Goal: Task Accomplishment & Management: Complete application form

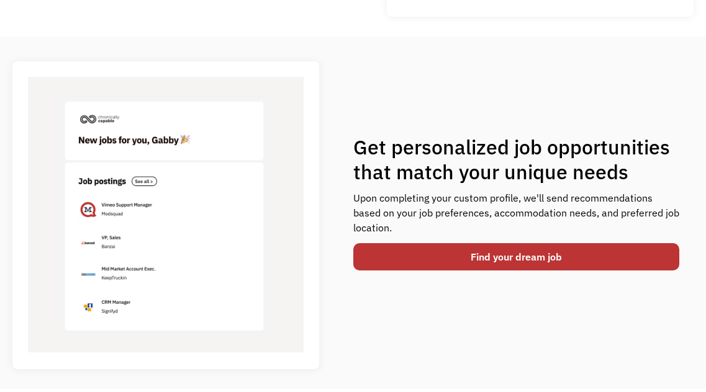
scroll to position [416, 0]
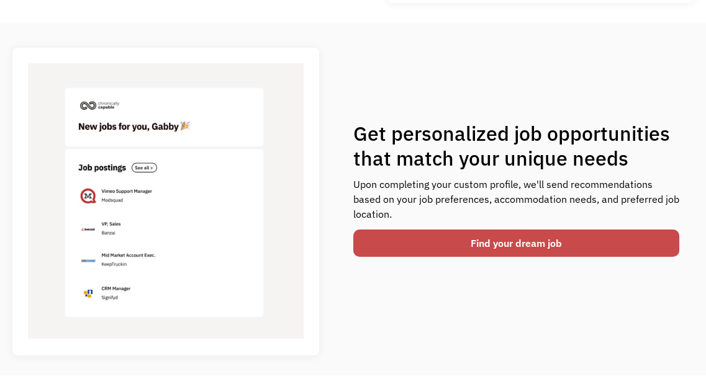
click at [405, 233] on link "Find your dream job" at bounding box center [516, 243] width 326 height 27
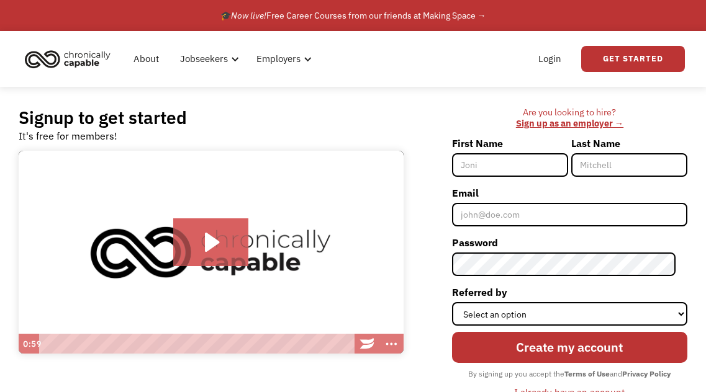
click at [487, 168] on input "First Name" at bounding box center [510, 165] width 116 height 24
type input "[PERSON_NAME]"
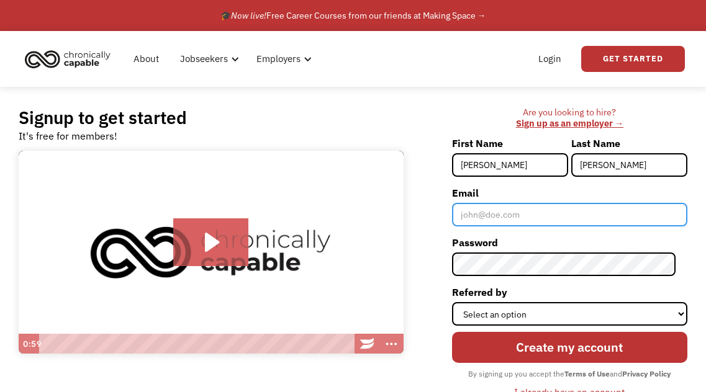
click at [536, 220] on input "Email" at bounding box center [569, 215] width 235 height 24
type input "[EMAIL_ADDRESS][DOMAIN_NAME]"
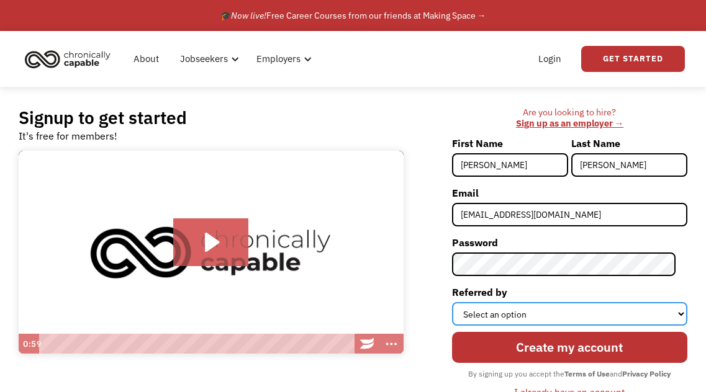
click at [537, 313] on select "Select an option Instagram Facebook Twitter Search Engine News Article Word of …" at bounding box center [569, 314] width 235 height 24
click at [485, 309] on select "Select an option Instagram Facebook Twitter Search Engine News Article Word of …" at bounding box center [569, 314] width 235 height 24
select select "Search Engine"
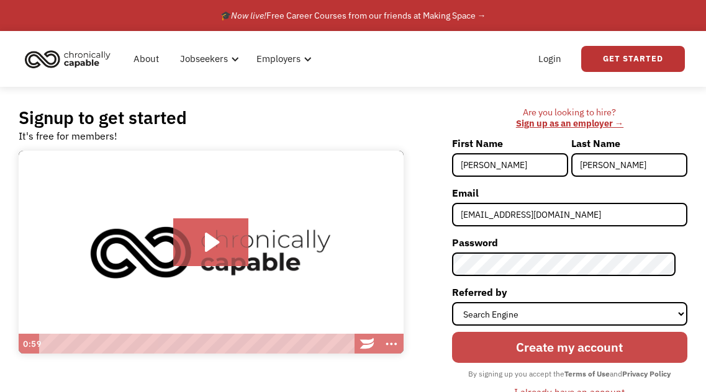
click at [498, 340] on input "Create my account" at bounding box center [569, 347] width 235 height 30
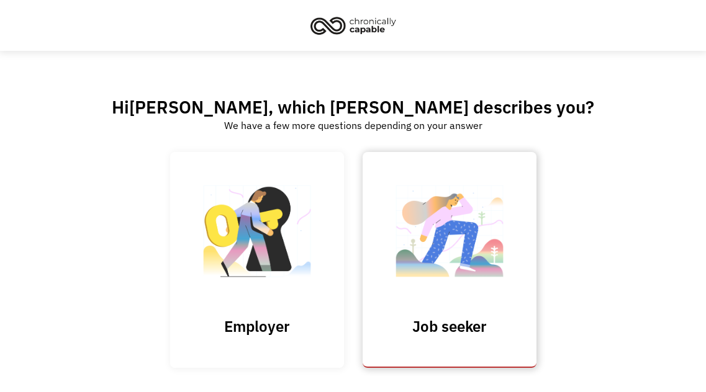
click at [402, 269] on img at bounding box center [449, 237] width 124 height 121
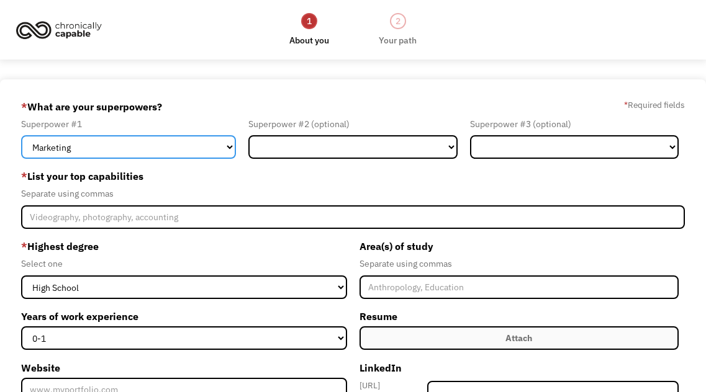
click at [132, 146] on select "Marketing Human Resources Finance Technology Operations Sales Industrial & Manu…" at bounding box center [128, 147] width 215 height 24
select select "Technology"
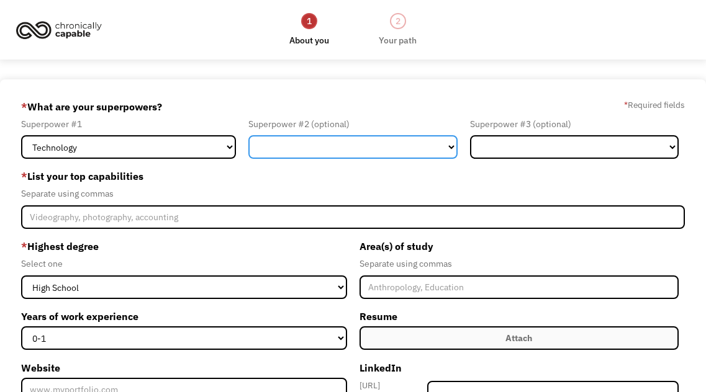
click at [268, 148] on select "Marketing Human Resources Finance Technology Operations Sales Industrial & Manu…" at bounding box center [352, 147] width 209 height 24
select select "Customer Service"
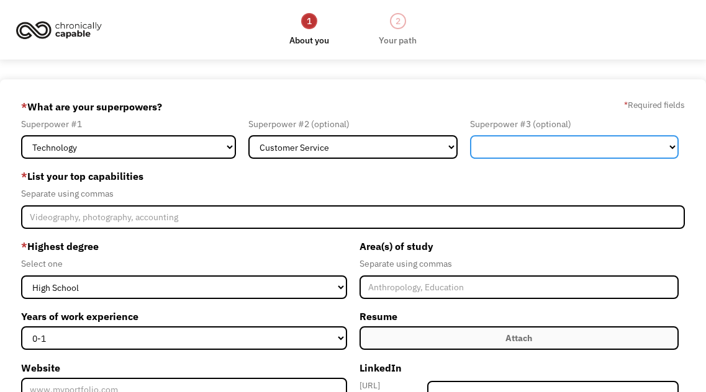
click at [487, 153] on select "Marketing Human Resources Finance Technology Operations Sales Industrial & Manu…" at bounding box center [574, 147] width 209 height 24
select select "Other"
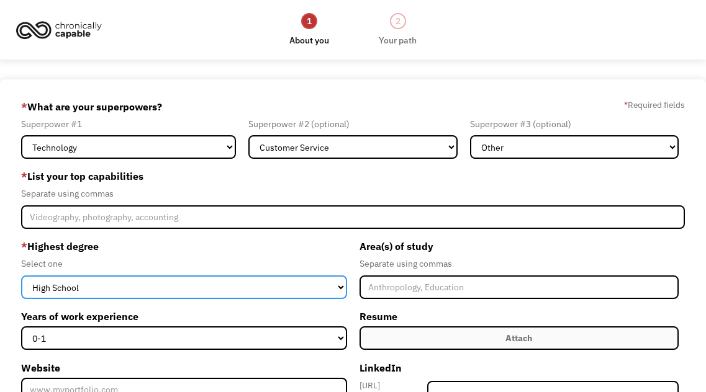
click at [128, 281] on select "High School Associates Bachelors Master's PhD" at bounding box center [183, 288] width 325 height 24
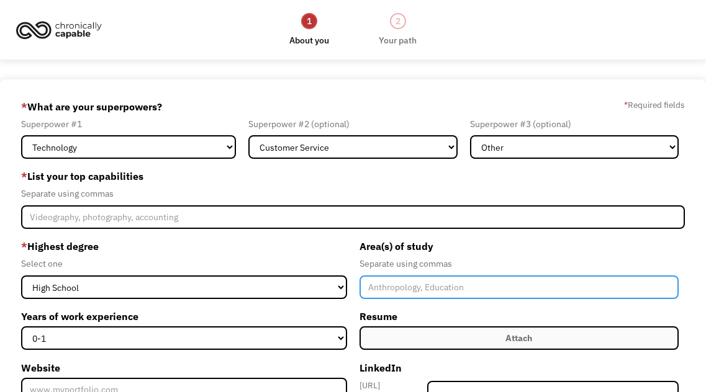
click at [388, 294] on input "Member-Create-Step1" at bounding box center [518, 288] width 319 height 24
type input "computers"
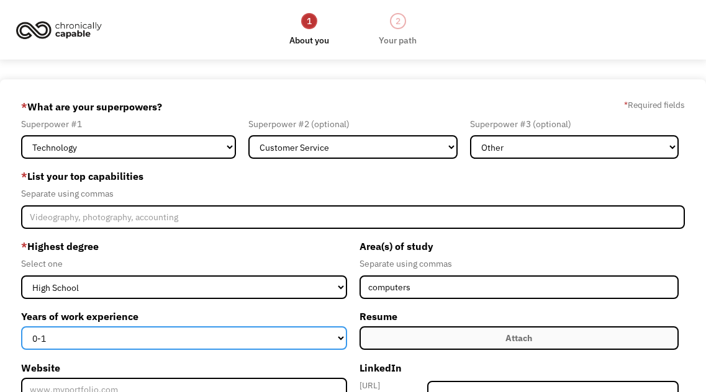
click at [332, 331] on select "0-1 2-4 5-10 11-15 15+" at bounding box center [183, 338] width 325 height 24
select select "5-10"
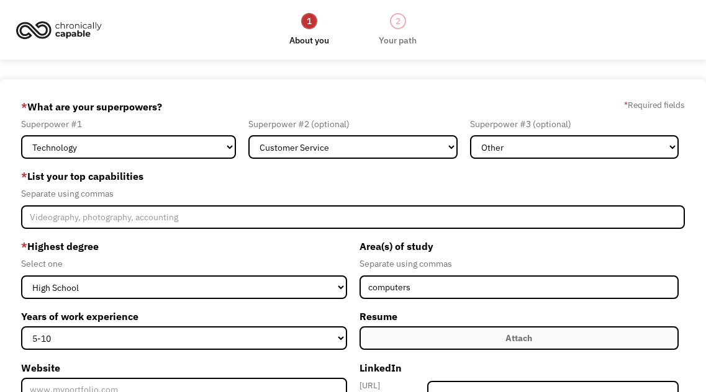
click at [442, 343] on label "Attach" at bounding box center [518, 338] width 319 height 24
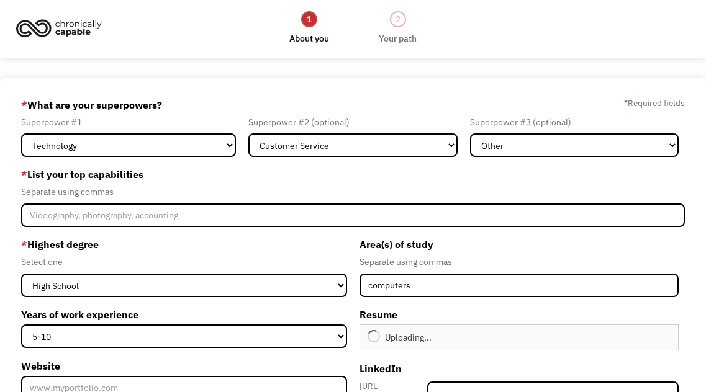
type input "Continue"
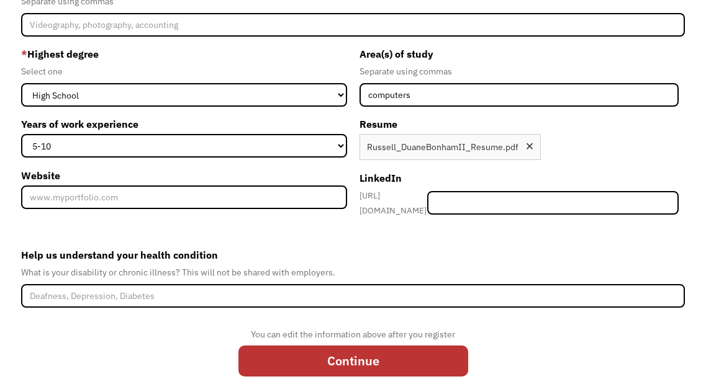
scroll to position [195, 0]
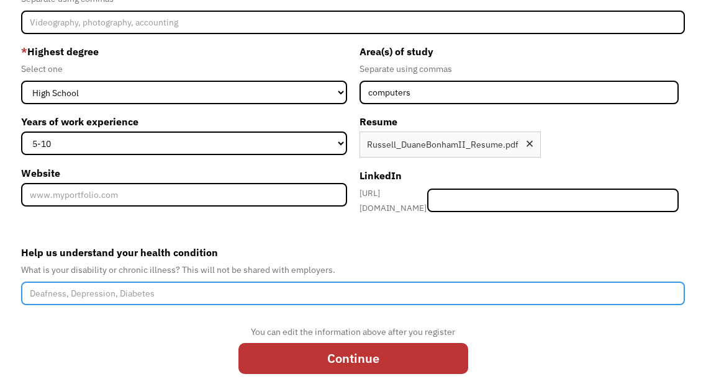
click at [114, 287] on input "Help us understand your health condition" at bounding box center [352, 294] width 663 height 24
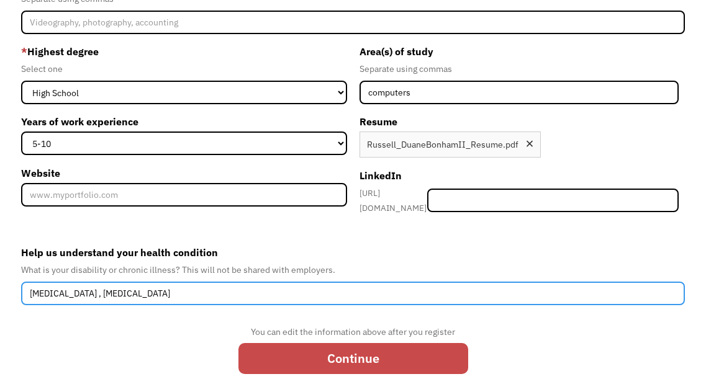
type input "Dialysis , diabetes"
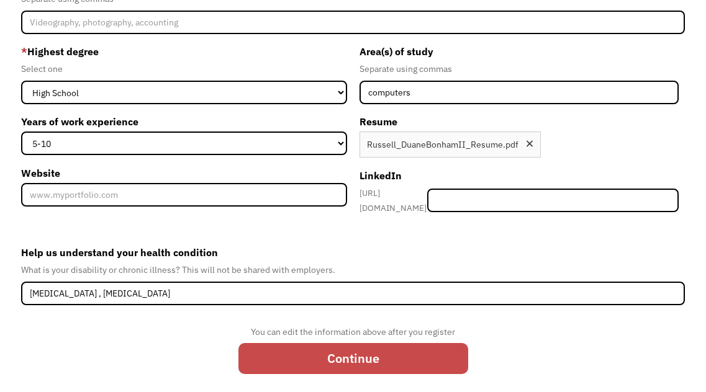
click at [276, 353] on input "Continue" at bounding box center [353, 358] width 230 height 30
click at [276, 352] on input "Continue" at bounding box center [353, 358] width 230 height 30
click at [274, 348] on input "Continue" at bounding box center [353, 358] width 230 height 30
click at [274, 347] on input "Continue" at bounding box center [353, 358] width 230 height 30
click at [346, 351] on input "Continue" at bounding box center [353, 358] width 230 height 30
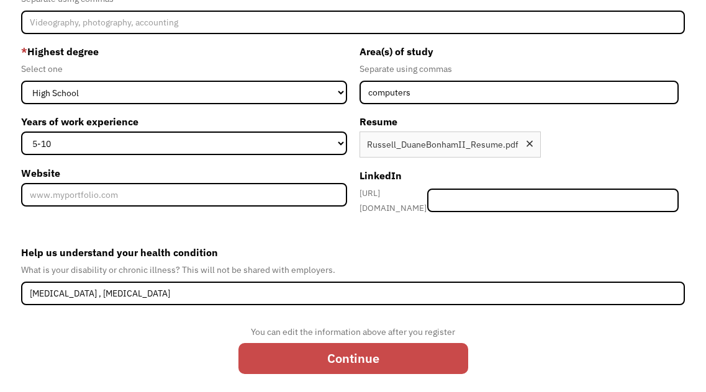
click at [346, 351] on input "Continue" at bounding box center [353, 358] width 230 height 30
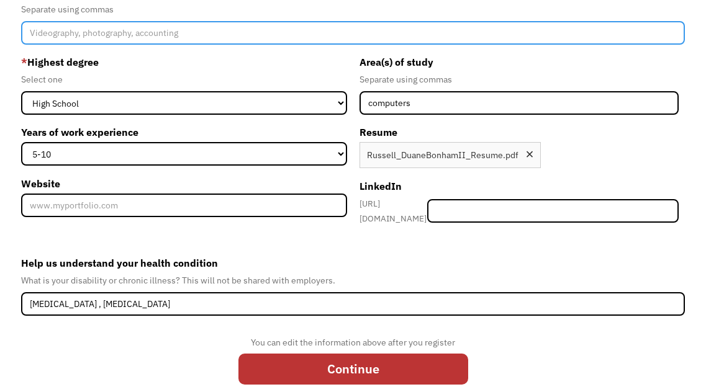
scroll to position [177, 0]
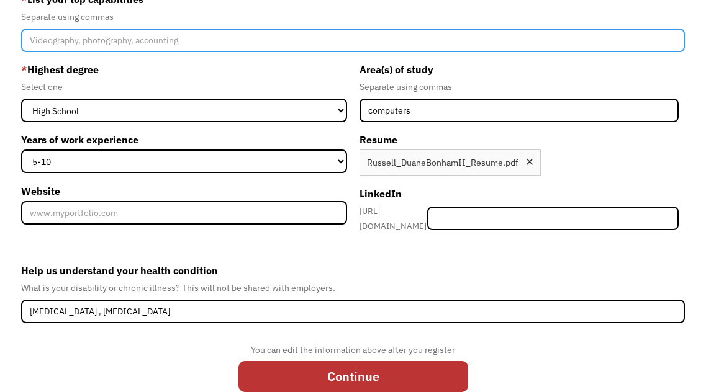
click at [74, 49] on input "Member-Create-Step1" at bounding box center [352, 41] width 663 height 24
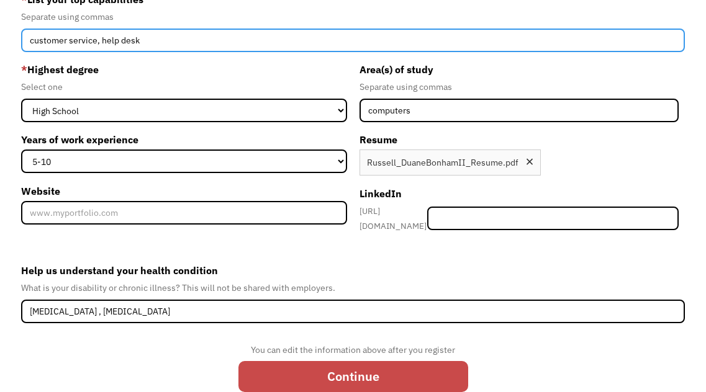
type input "customer service, help desk"
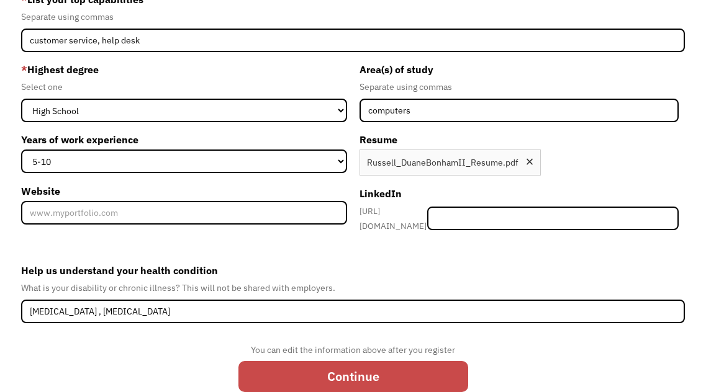
click at [289, 374] on input "Continue" at bounding box center [353, 376] width 230 height 30
type input "Please wait..."
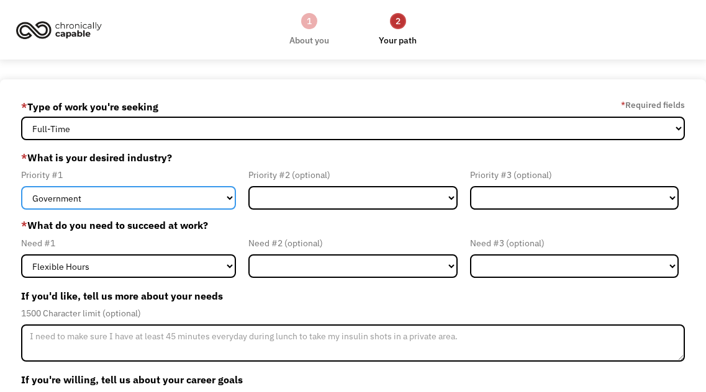
click at [227, 195] on select "Government Finance & Insurance Health & Social Care Tech & Engineering Creative…" at bounding box center [128, 198] width 215 height 24
click at [132, 191] on select "Government Finance & Insurance Health & Social Care Tech & Engineering Creative…" at bounding box center [128, 198] width 215 height 24
select select "Tech & Engineering"
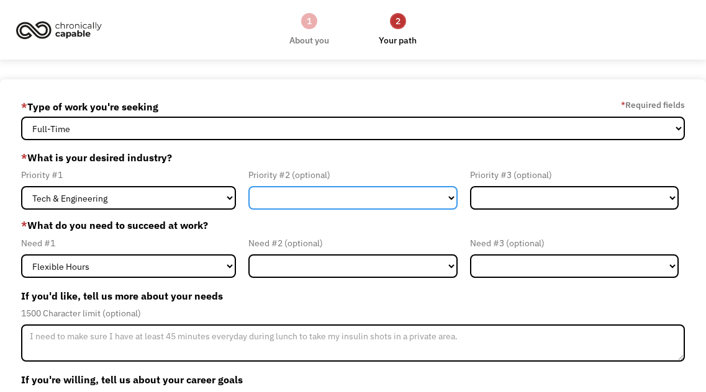
click at [284, 200] on select "Government Finance & Insurance Health & Social Care Tech & Engineering Creative…" at bounding box center [352, 198] width 209 height 24
select select "Creative & Design"
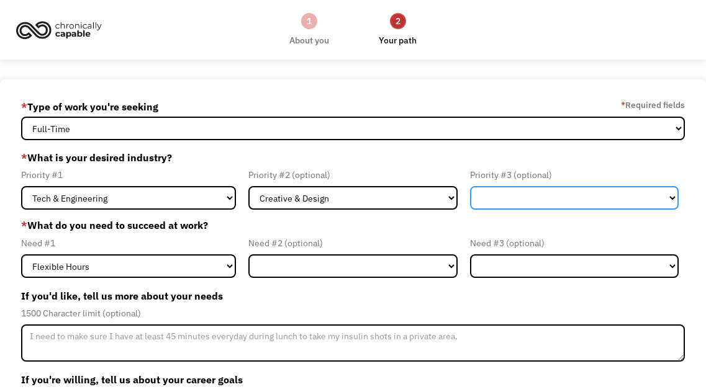
click at [520, 202] on select "Government Finance & Insurance Health & Social Care Tech & Engineering Creative…" at bounding box center [574, 198] width 209 height 24
select select "Other"
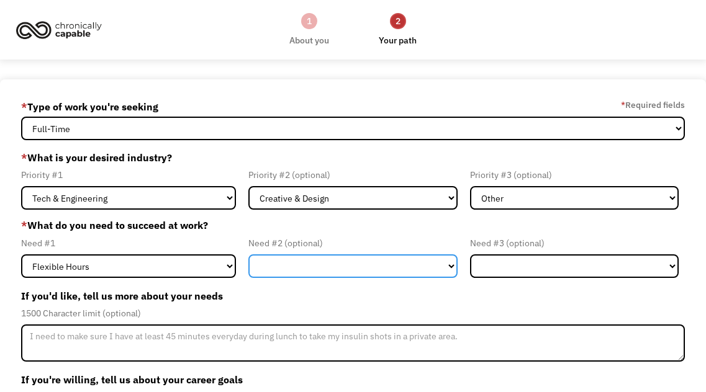
click at [305, 263] on select "Flexible Hours Remote Work Service Animal On-site Accommodations Visual Support…" at bounding box center [352, 266] width 209 height 24
select select "Remote Work"
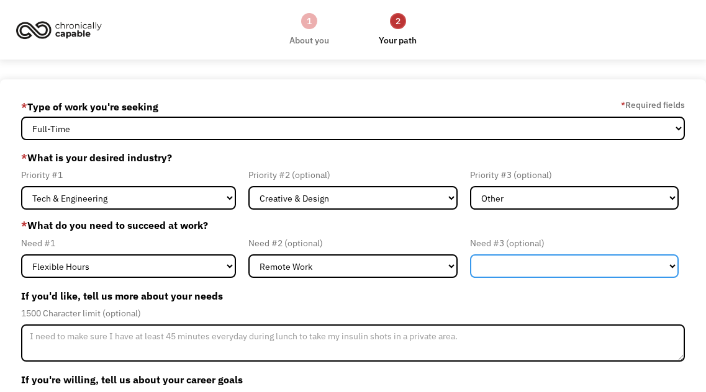
click at [526, 274] on select "Flexible Hours Remote Work Service Animal On-site Accommodations Visual Support…" at bounding box center [574, 266] width 209 height 24
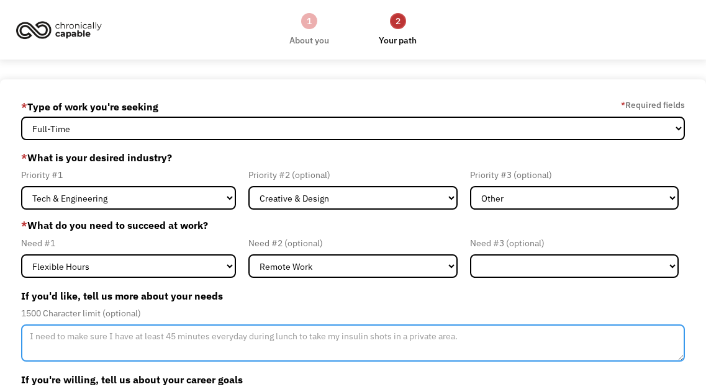
click at [197, 345] on textarea "Member-Update-Form-Step2" at bounding box center [352, 343] width 663 height 37
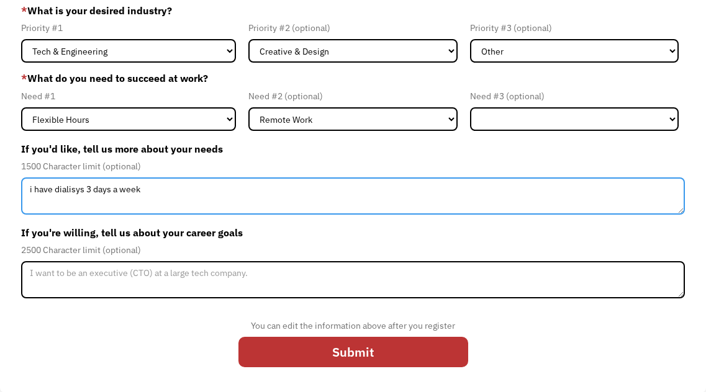
scroll to position [148, 0]
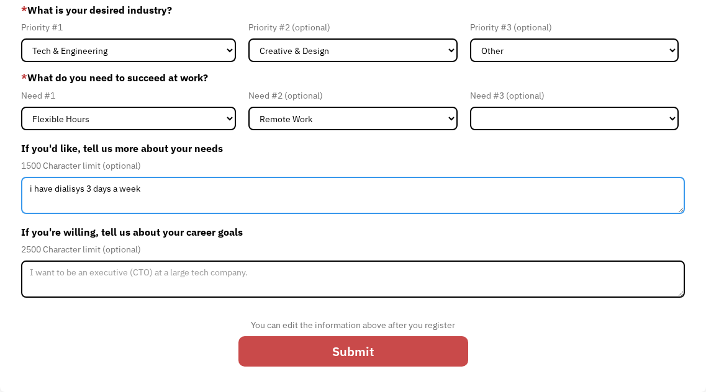
type textarea "i have dialisys 3 days a week"
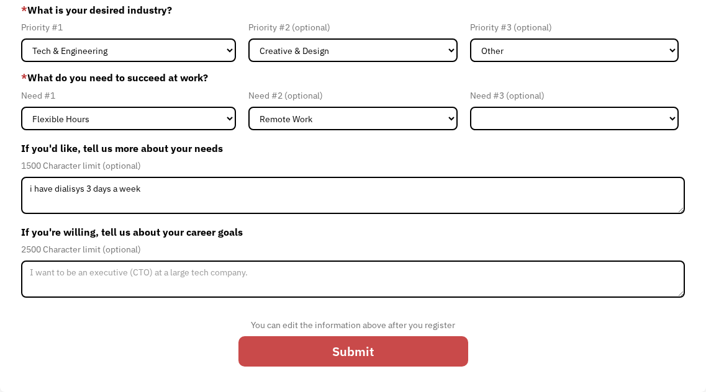
click at [290, 348] on input "Submit" at bounding box center [353, 351] width 230 height 30
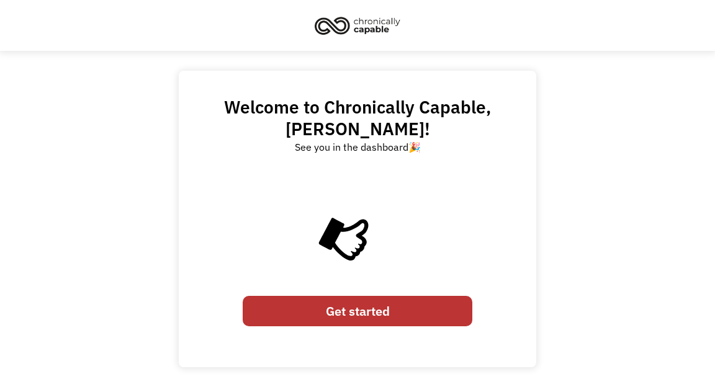
click at [318, 308] on link "Get started" at bounding box center [358, 311] width 230 height 30
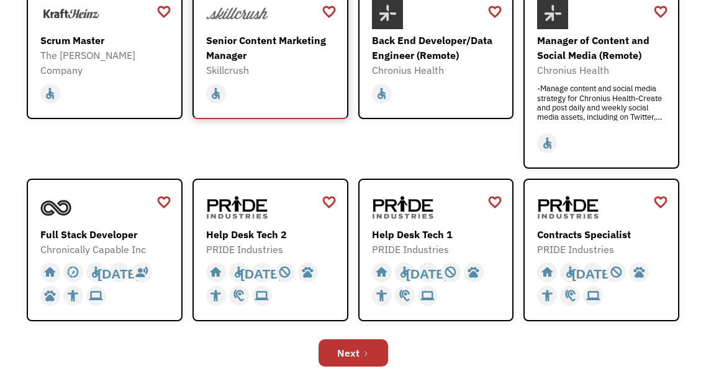
scroll to position [361, 0]
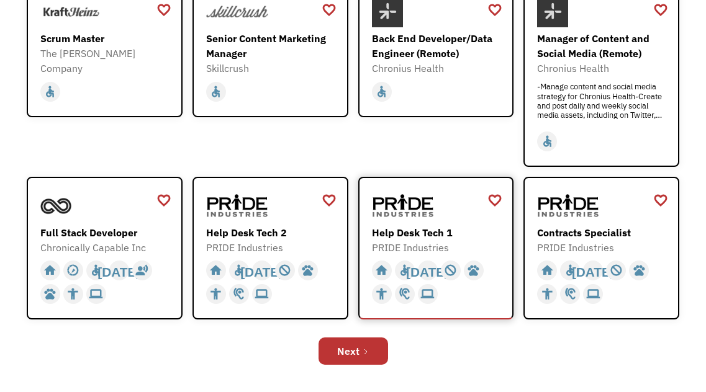
click at [402, 225] on div "Help Desk Tech 1" at bounding box center [438, 232] width 132 height 15
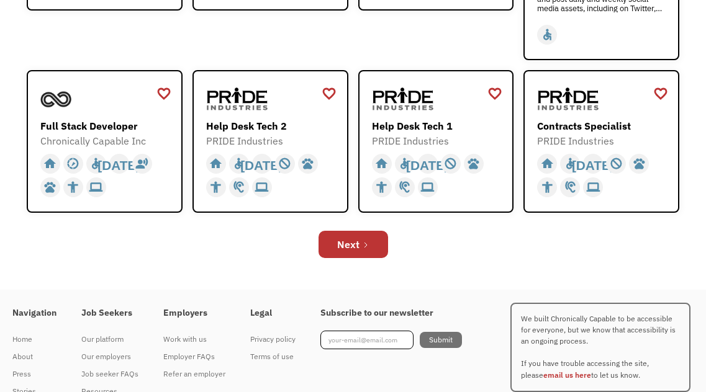
scroll to position [479, 0]
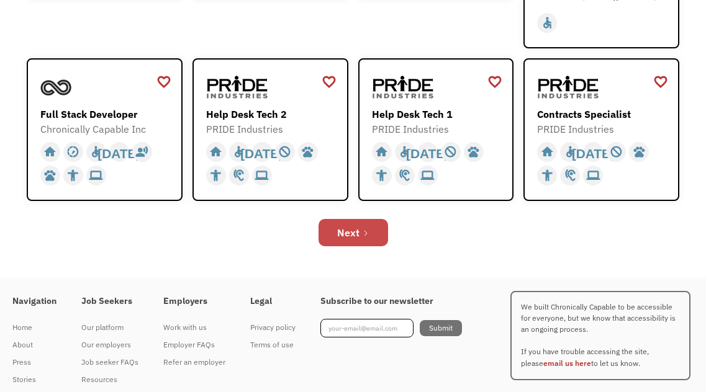
click at [331, 219] on link "Next" at bounding box center [353, 232] width 70 height 27
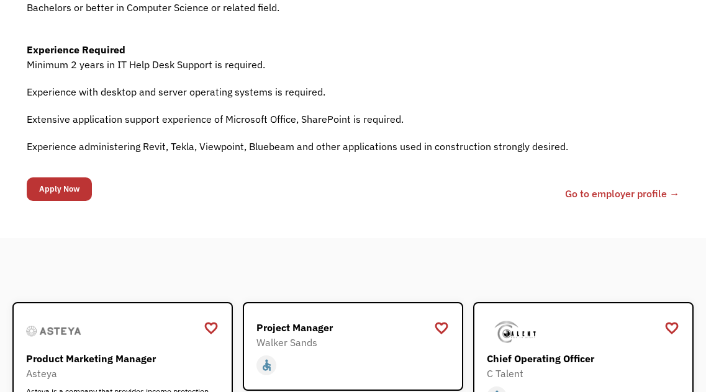
scroll to position [693, 0]
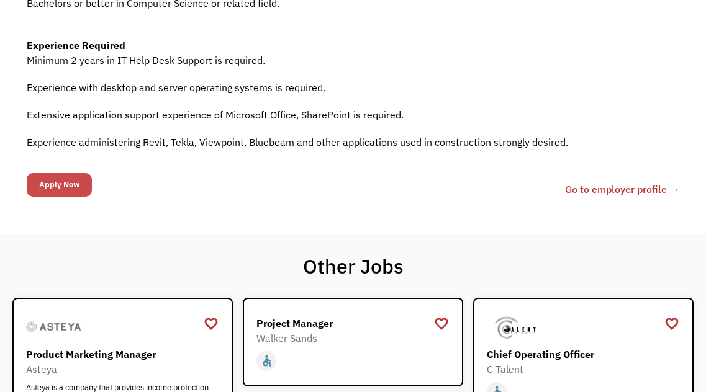
click at [48, 181] on input "Apply Now" at bounding box center [59, 185] width 65 height 24
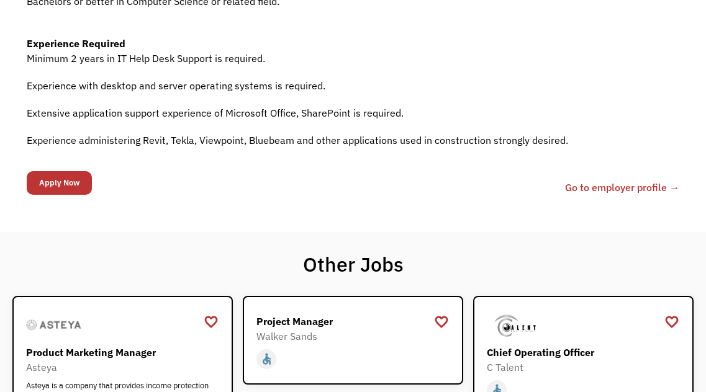
scroll to position [698, 0]
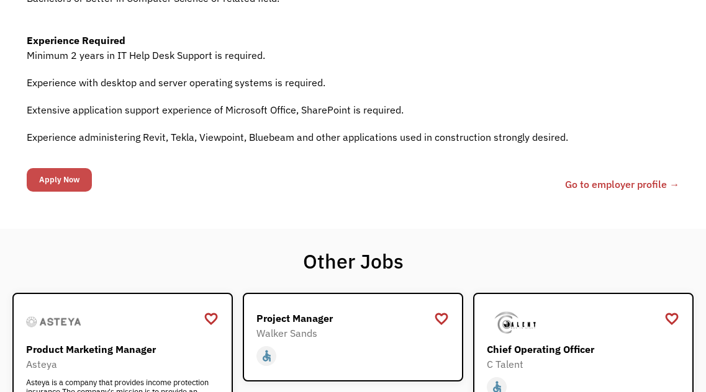
click at [76, 185] on input "Apply Now" at bounding box center [59, 180] width 65 height 24
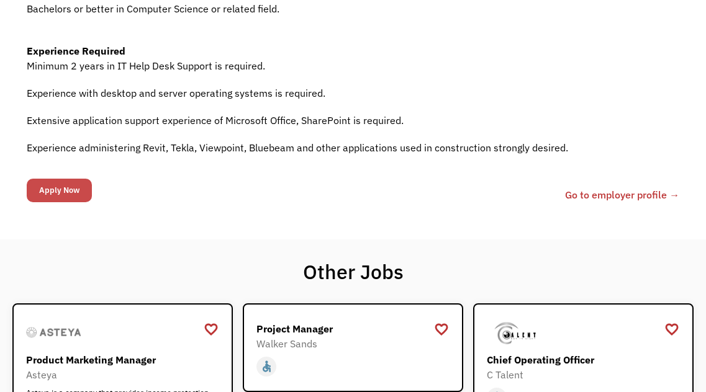
scroll to position [686, 0]
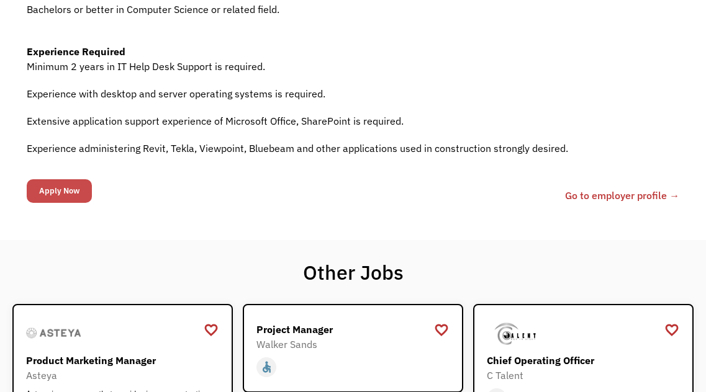
click at [74, 180] on input "Apply Now" at bounding box center [59, 191] width 65 height 24
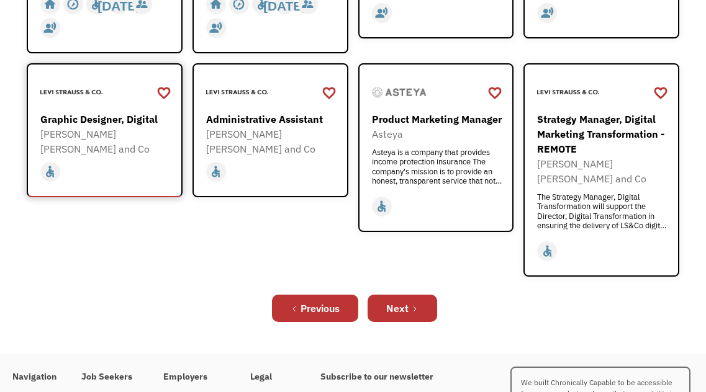
scroll to position [479, 0]
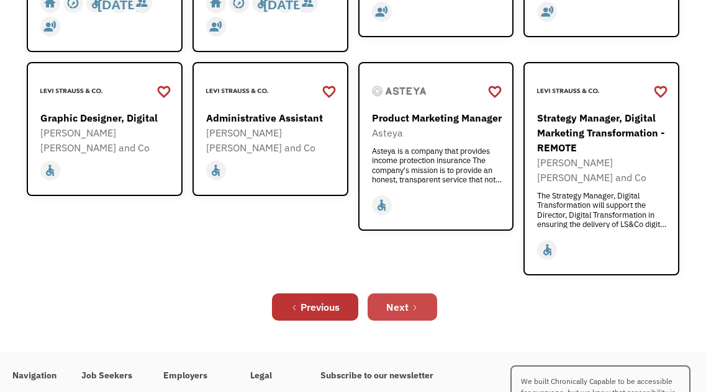
click at [413, 304] on icon "Next Page" at bounding box center [414, 307] width 7 height 7
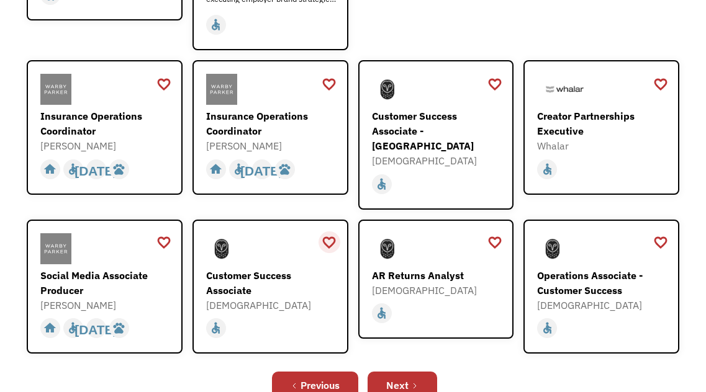
scroll to position [372, 0]
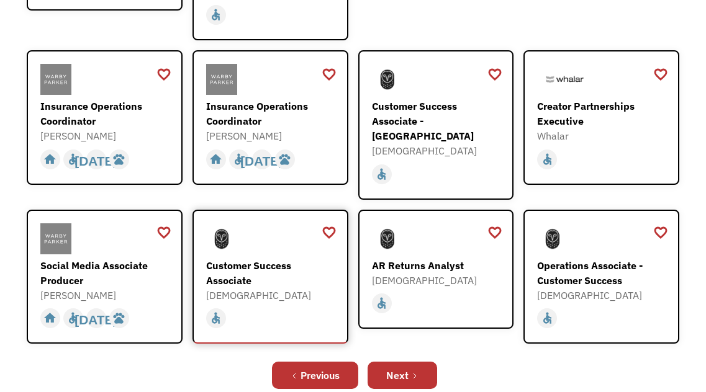
click at [248, 223] on div at bounding box center [272, 238] width 132 height 31
